Goal: Information Seeking & Learning: Check status

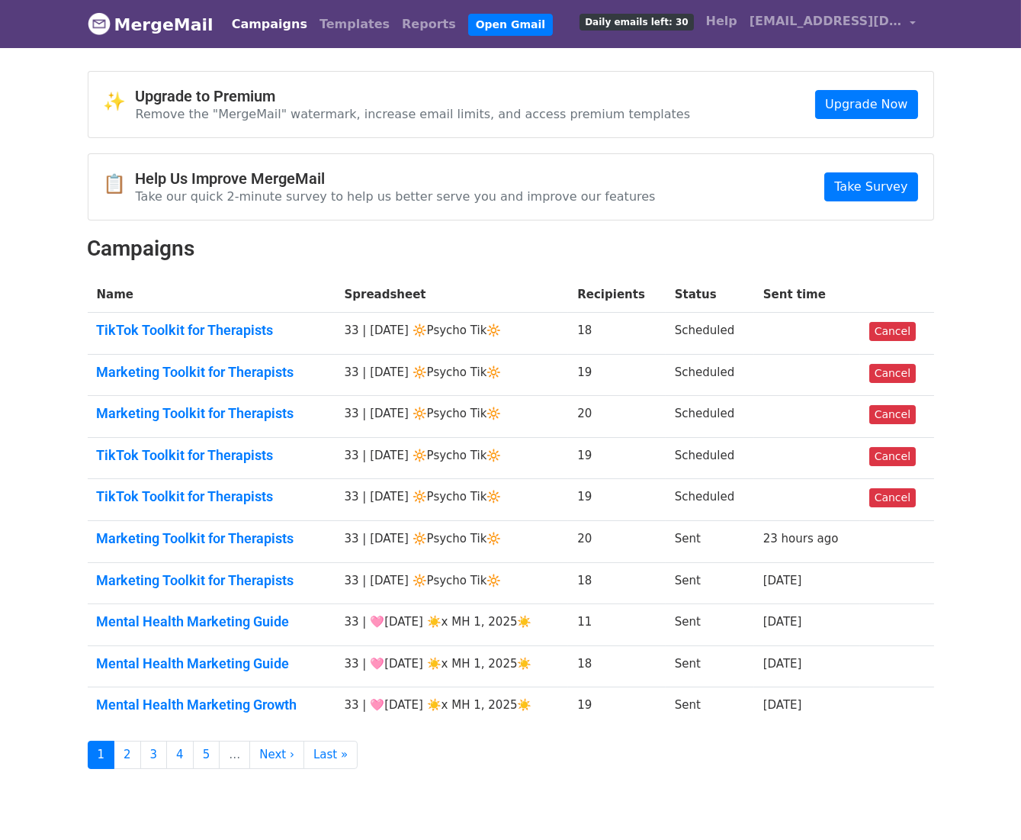
click at [241, 609] on td "Mental Health Marketing Guide" at bounding box center [212, 625] width 248 height 42
click at [257, 568] on td "Marketing Toolkit for Therapists" at bounding box center [212, 583] width 248 height 42
click at [256, 615] on link "Mental Health Marketing Guide" at bounding box center [212, 621] width 230 height 17
click at [256, 652] on td "Mental Health Marketing Guide" at bounding box center [212, 666] width 248 height 42
click at [242, 664] on link "Mental Health Marketing Guide" at bounding box center [212, 663] width 230 height 17
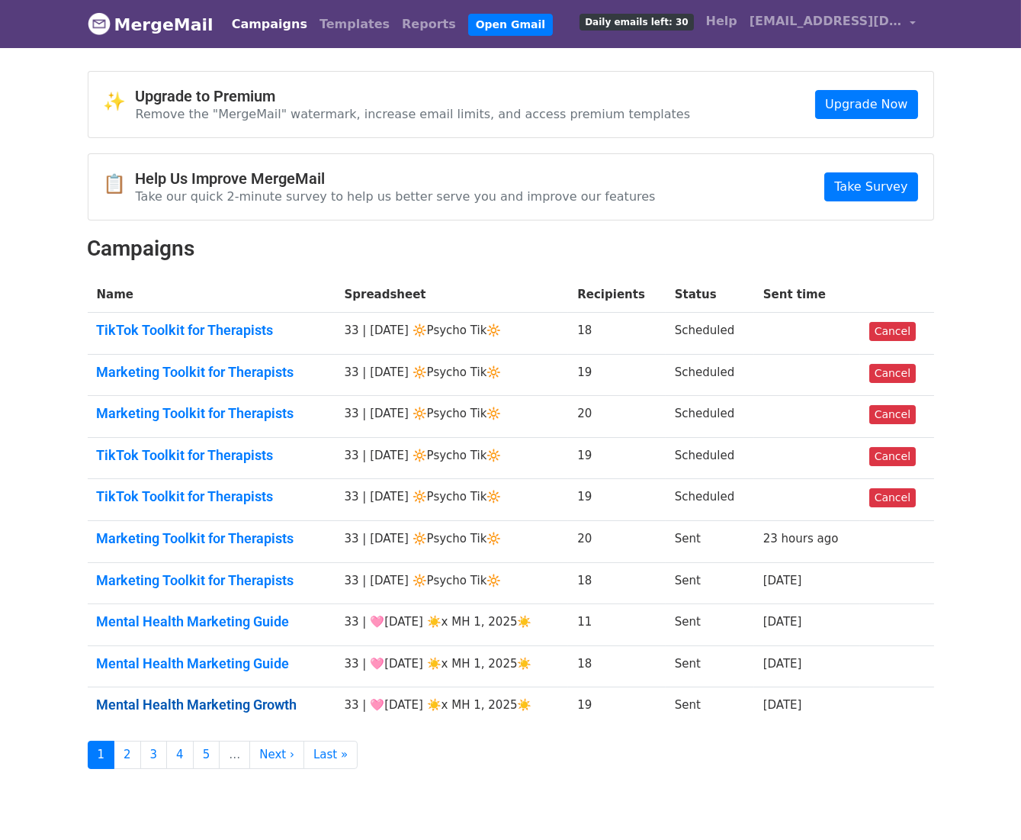
click at [242, 702] on link "Mental Health Marketing Growth" at bounding box center [212, 704] width 230 height 17
click at [213, 572] on link "Marketing Toolkit for Therapists" at bounding box center [212, 580] width 230 height 17
click at [213, 620] on link "Mental Health Marketing Guide" at bounding box center [212, 621] width 230 height 17
click at [213, 660] on link "Mental Health Marketing Guide" at bounding box center [212, 663] width 230 height 17
click at [216, 690] on td "Mental Health Marketing Growth" at bounding box center [212, 707] width 248 height 41
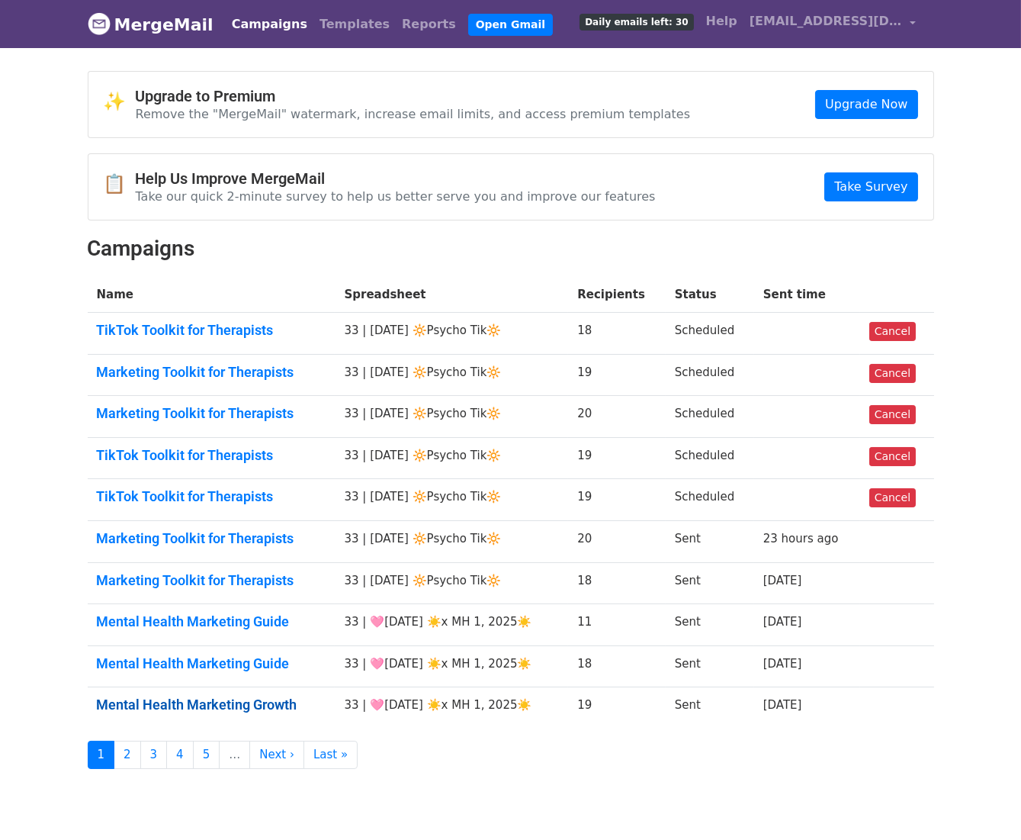
click at [216, 696] on link "Mental Health Marketing Growth" at bounding box center [212, 704] width 230 height 17
click at [126, 748] on link "2" at bounding box center [127, 755] width 27 height 28
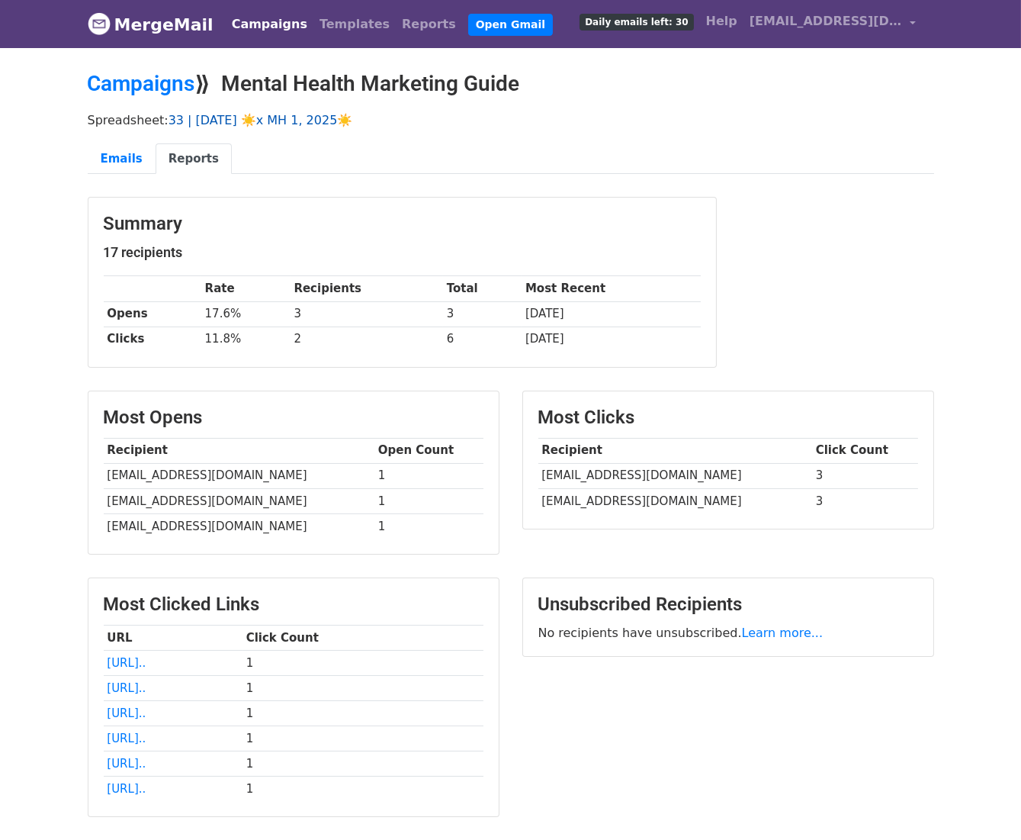
click at [258, 118] on link "33 | AUG 1 ☀️x MH 1, 2025☀️" at bounding box center [261, 120] width 185 height 14
